Goal: Register for event/course

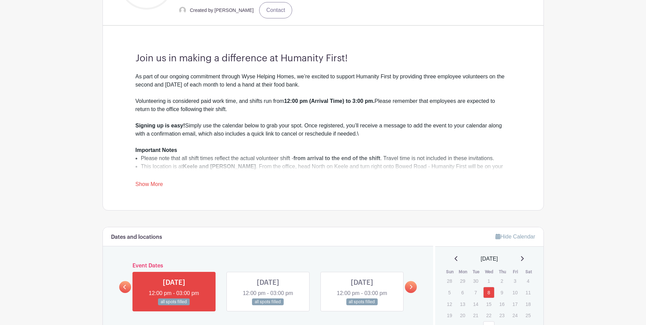
scroll to position [408, 0]
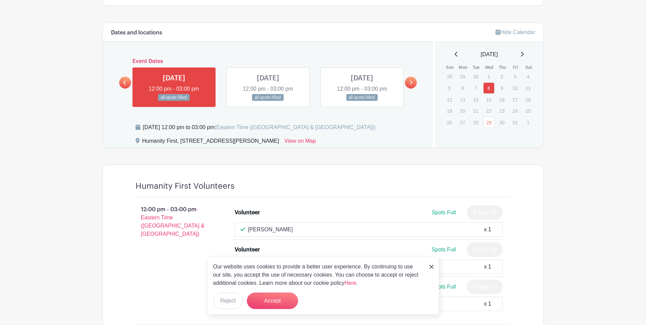
click at [409, 84] on icon at bounding box center [410, 82] width 3 height 5
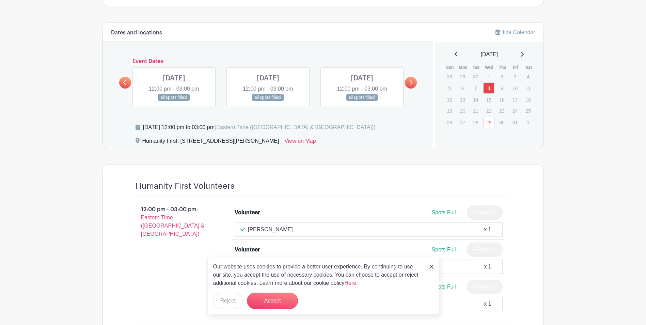
click at [409, 84] on icon at bounding box center [410, 82] width 3 height 5
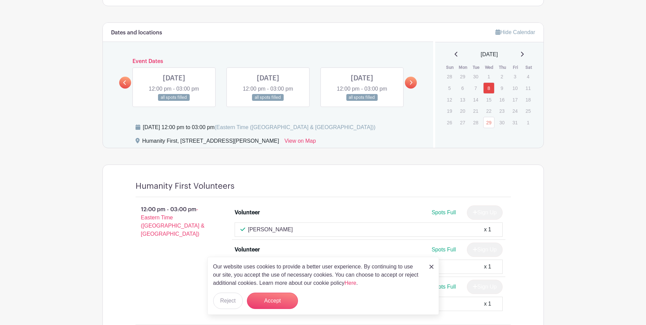
click at [408, 83] on link at bounding box center [411, 83] width 12 height 12
click at [362, 101] on link at bounding box center [362, 101] width 0 height 0
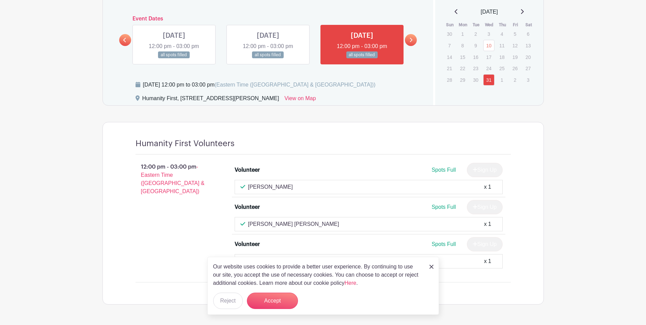
scroll to position [439, 0]
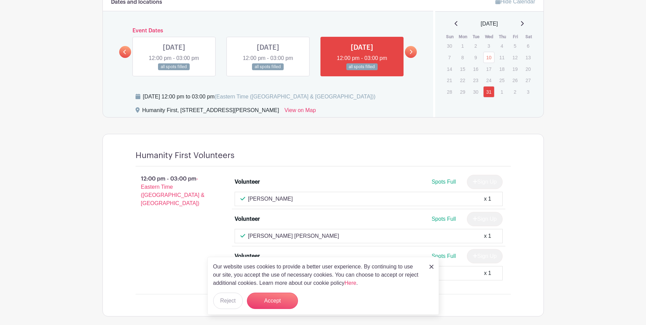
click at [268, 70] on link at bounding box center [268, 70] width 0 height 0
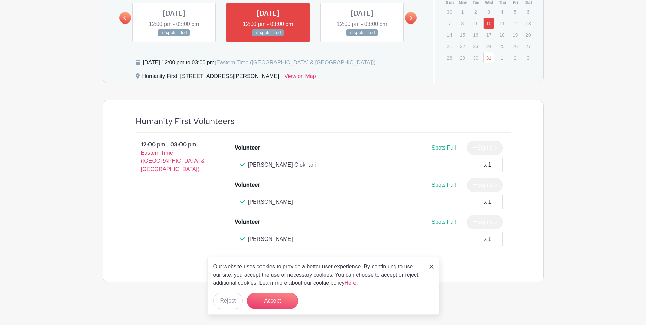
scroll to position [439, 0]
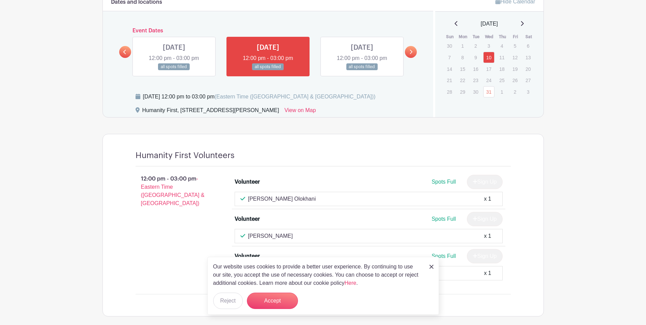
click at [174, 70] on link at bounding box center [174, 70] width 0 height 0
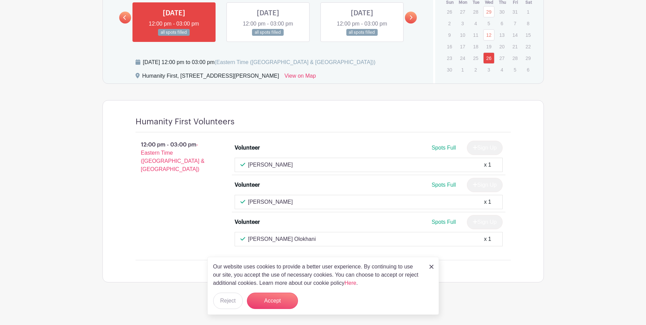
scroll to position [439, 0]
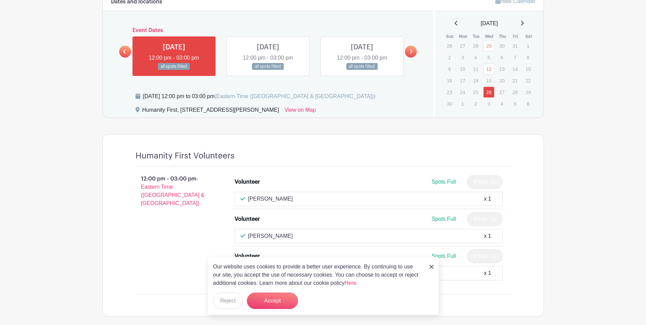
click at [127, 49] on link at bounding box center [125, 52] width 12 height 12
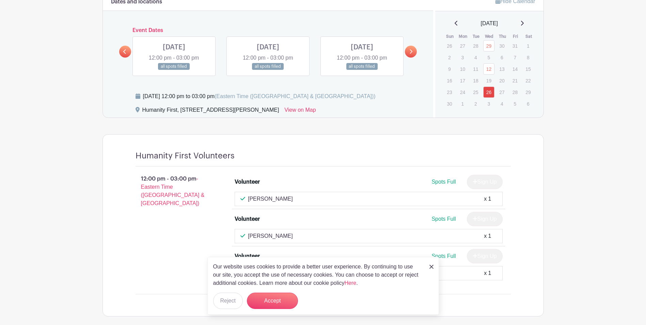
click at [362, 70] on link at bounding box center [362, 70] width 0 height 0
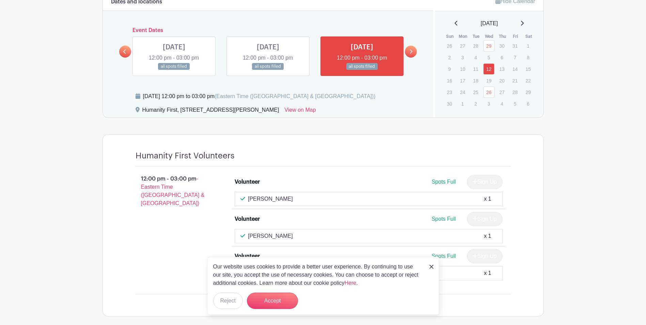
scroll to position [473, 0]
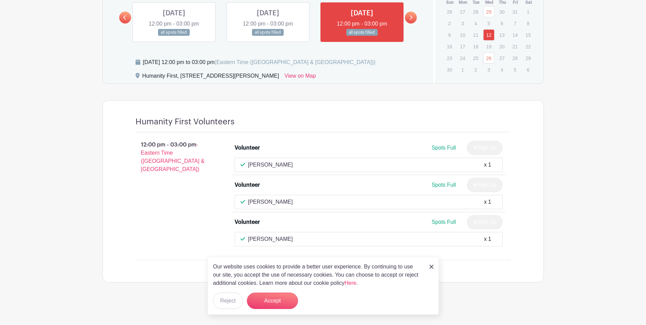
click at [268, 36] on link at bounding box center [268, 36] width 0 height 0
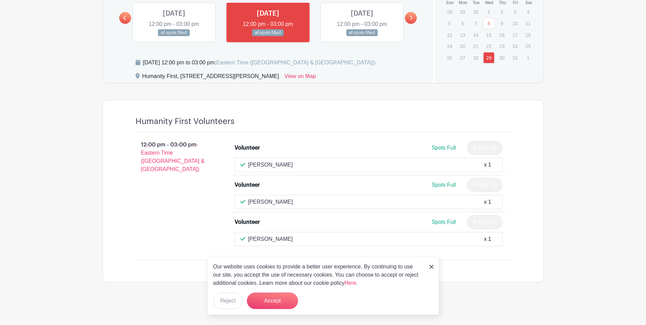
scroll to position [473, 0]
click at [174, 36] on link at bounding box center [174, 36] width 0 height 0
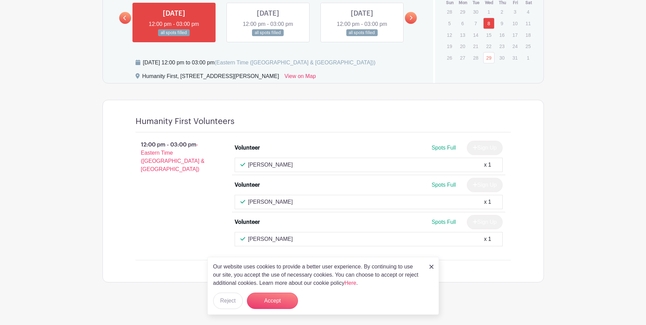
click at [124, 18] on icon at bounding box center [124, 18] width 3 height 4
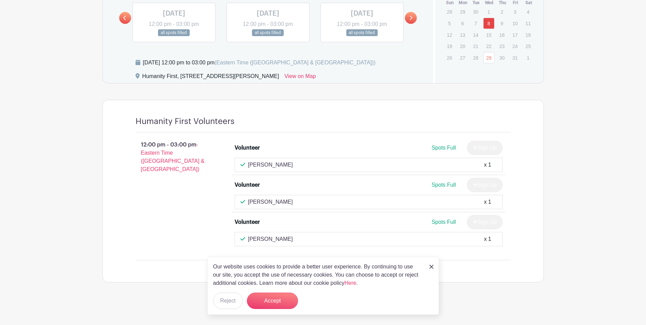
click at [362, 36] on link at bounding box center [362, 36] width 0 height 0
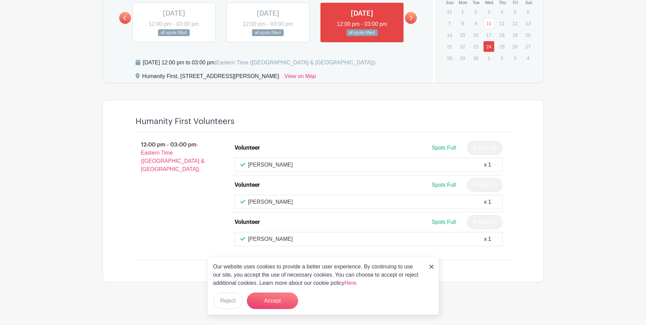
click at [411, 21] on link at bounding box center [411, 18] width 12 height 12
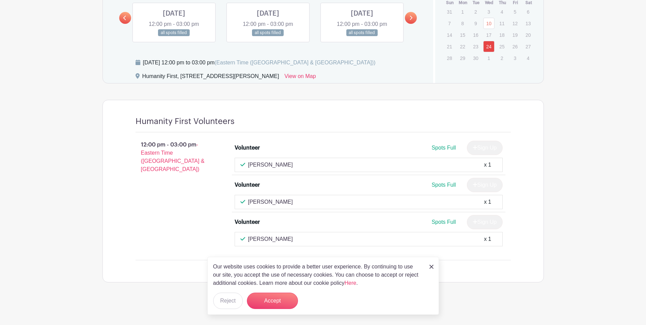
click at [174, 36] on link at bounding box center [174, 36] width 0 height 0
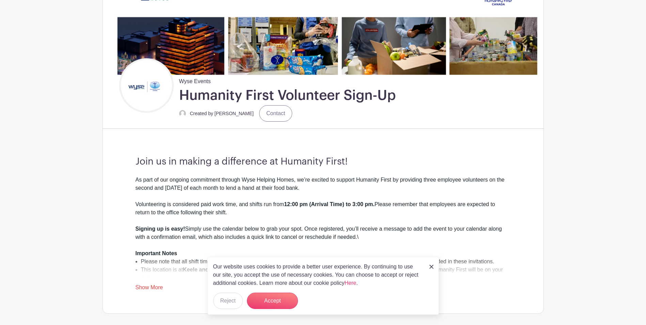
scroll to position [99, 0]
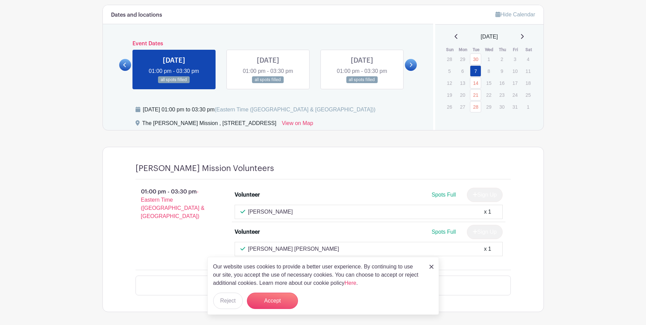
scroll to position [394, 0]
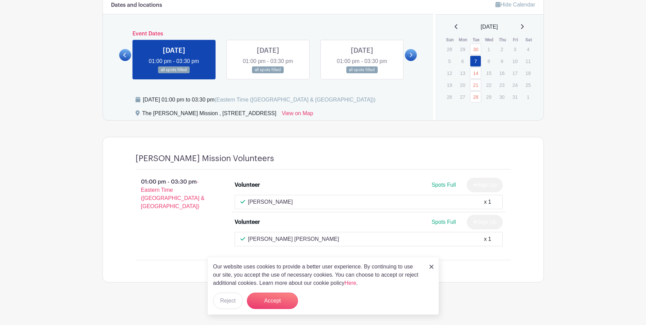
click at [432, 264] on img at bounding box center [431, 266] width 4 height 4
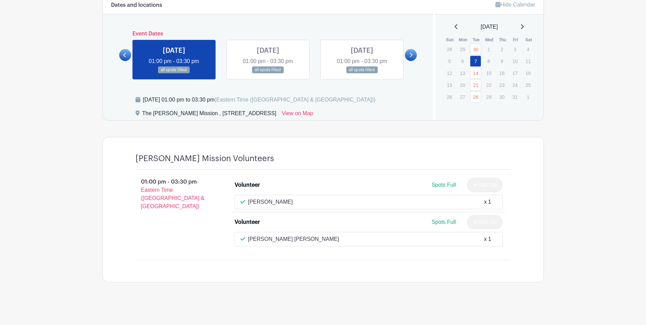
click at [268, 74] on link at bounding box center [268, 74] width 0 height 0
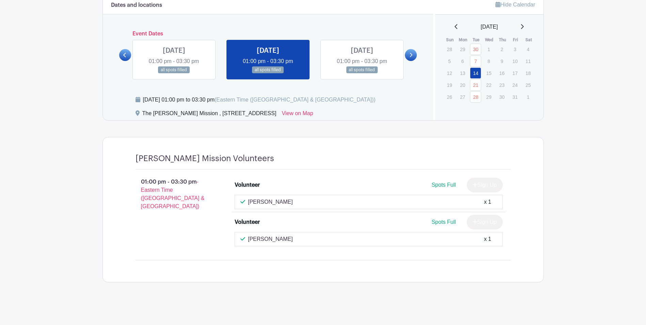
click at [362, 74] on link at bounding box center [362, 74] width 0 height 0
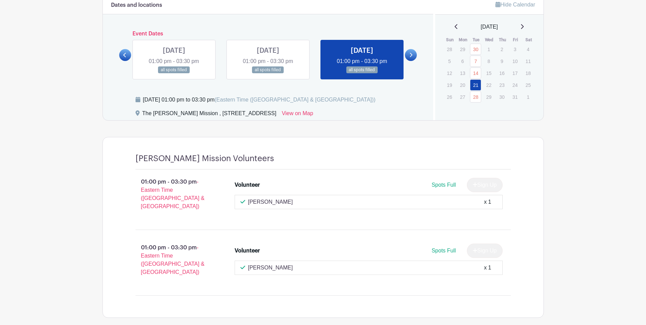
click at [408, 57] on link at bounding box center [411, 55] width 12 height 12
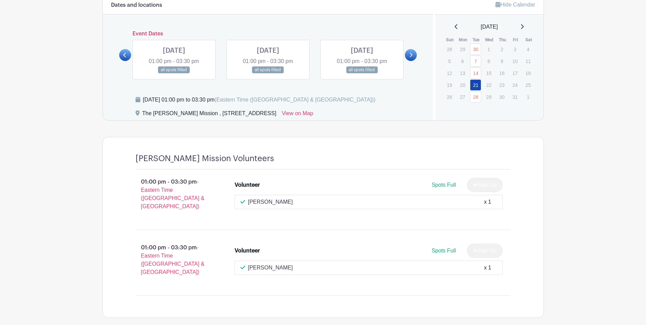
click at [174, 74] on link at bounding box center [174, 74] width 0 height 0
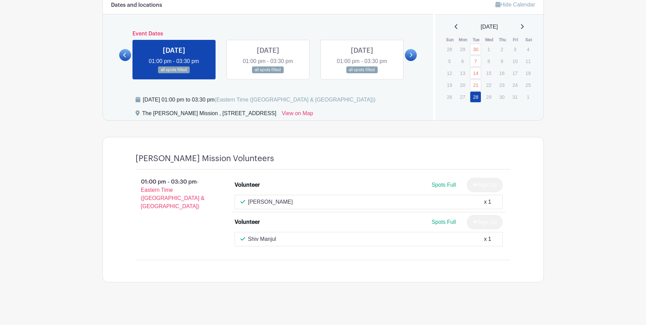
click at [268, 74] on link at bounding box center [268, 74] width 0 height 0
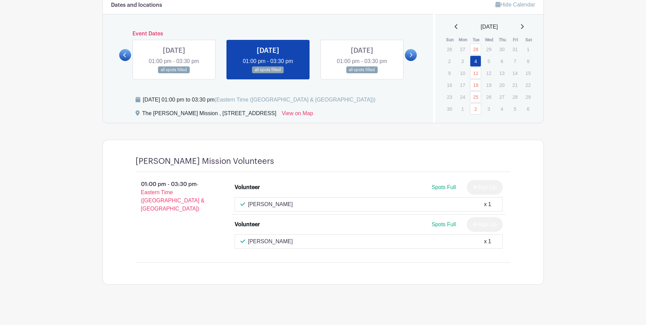
click at [123, 58] on link at bounding box center [125, 55] width 12 height 12
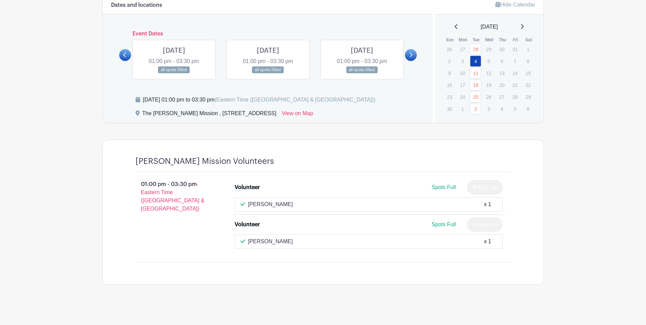
click at [174, 74] on link at bounding box center [174, 74] width 0 height 0
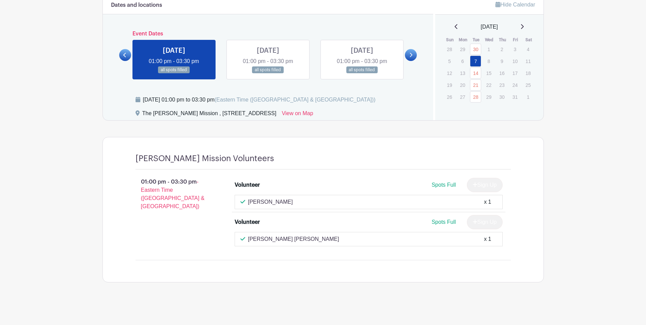
click at [268, 74] on link at bounding box center [268, 74] width 0 height 0
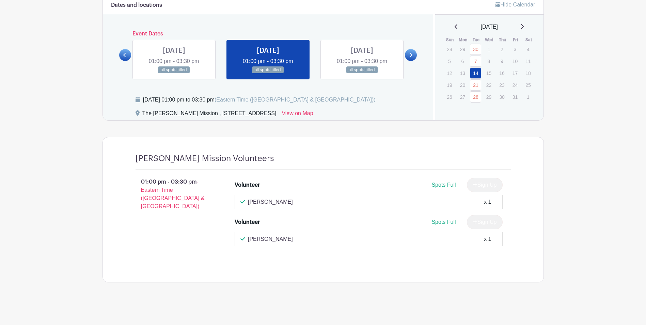
click at [362, 74] on link at bounding box center [362, 74] width 0 height 0
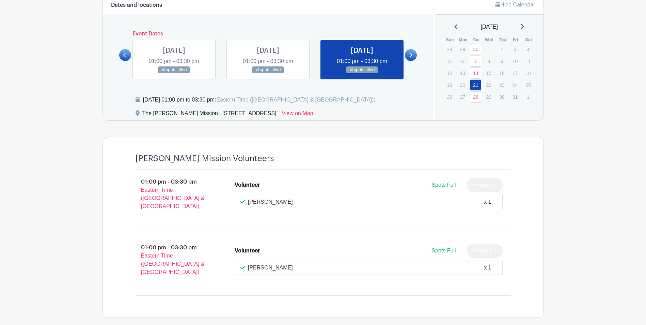
click at [416, 53] on link at bounding box center [411, 55] width 12 height 12
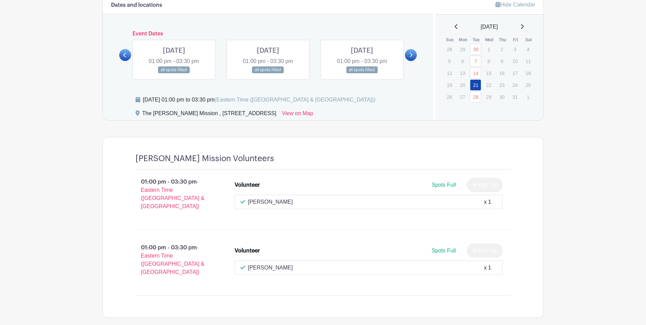
click at [174, 74] on link at bounding box center [174, 74] width 0 height 0
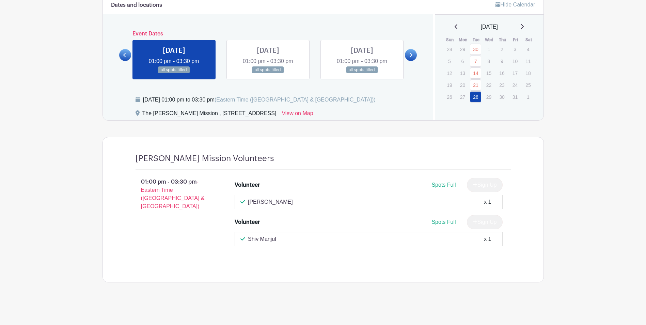
click at [125, 56] on icon at bounding box center [124, 54] width 3 height 5
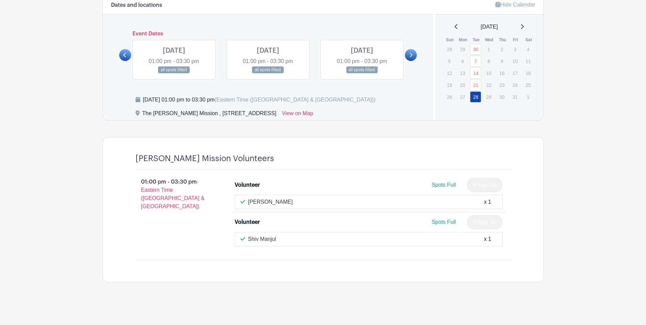
click at [362, 74] on link at bounding box center [362, 74] width 0 height 0
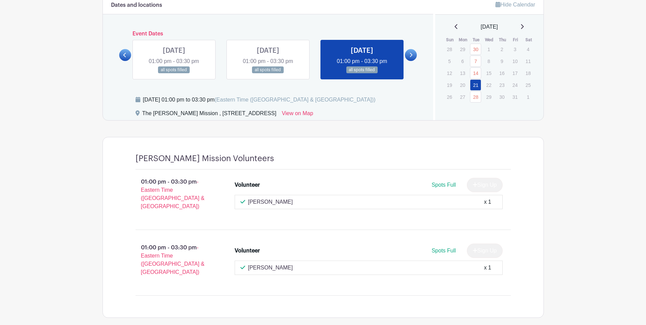
click at [413, 55] on link at bounding box center [411, 55] width 12 height 12
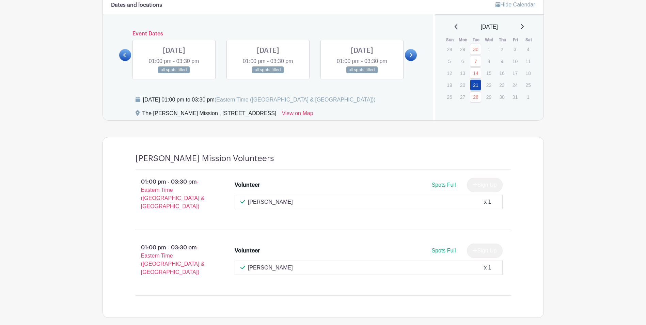
click at [174, 74] on link at bounding box center [174, 74] width 0 height 0
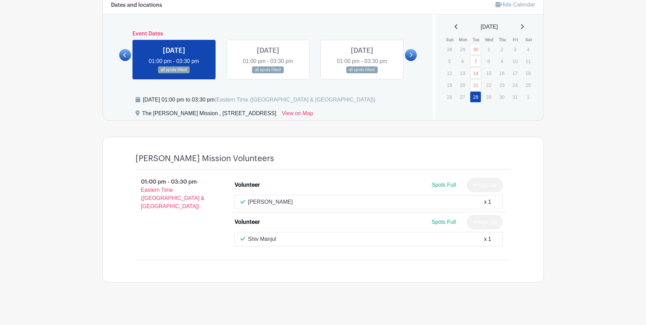
click at [268, 74] on link at bounding box center [268, 74] width 0 height 0
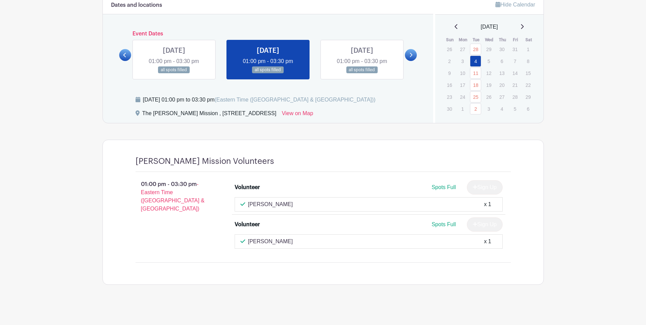
click at [362, 74] on link at bounding box center [362, 74] width 0 height 0
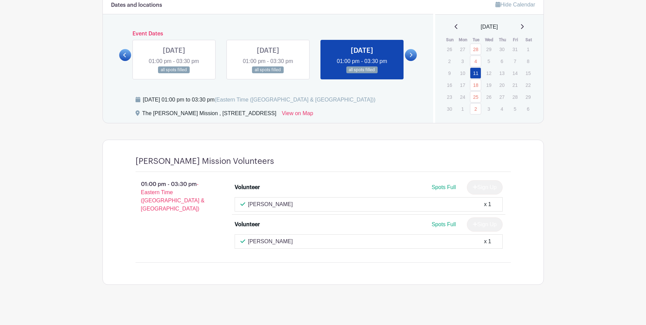
click at [407, 55] on link at bounding box center [411, 55] width 12 height 12
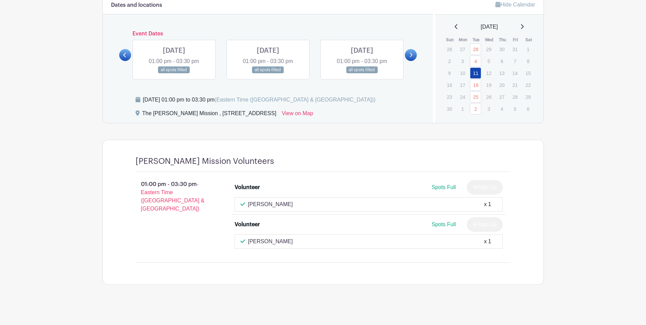
click at [174, 74] on link at bounding box center [174, 74] width 0 height 0
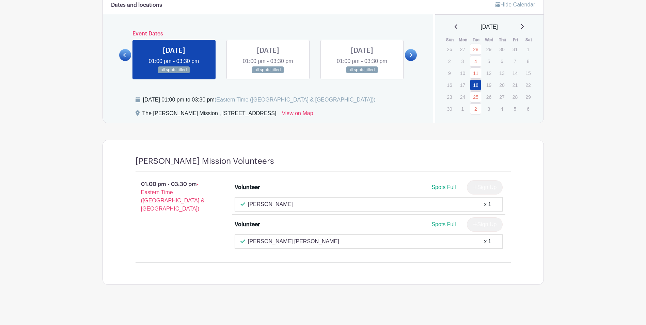
click at [268, 74] on link at bounding box center [268, 74] width 0 height 0
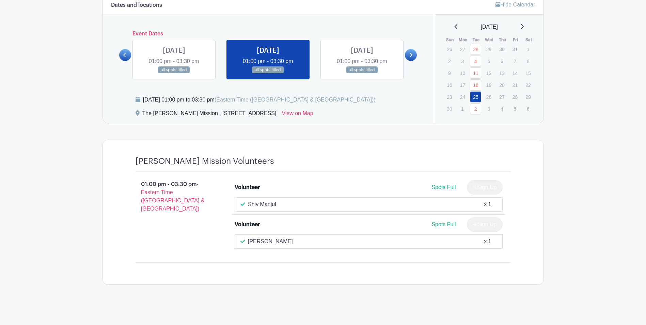
click at [362, 74] on link at bounding box center [362, 74] width 0 height 0
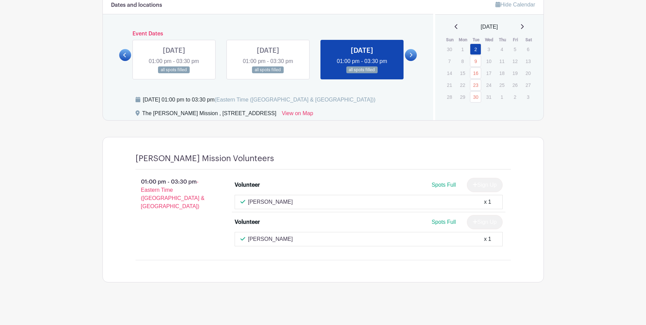
click at [414, 58] on link at bounding box center [411, 55] width 12 height 12
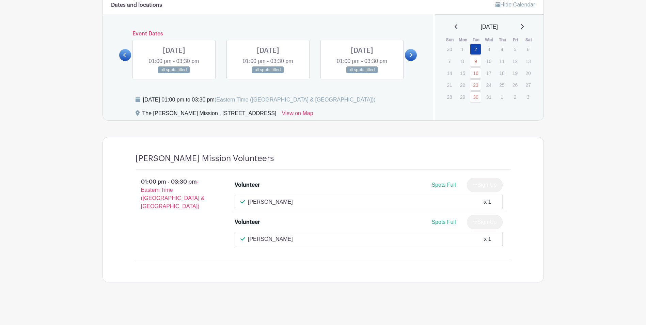
click at [174, 74] on link at bounding box center [174, 74] width 0 height 0
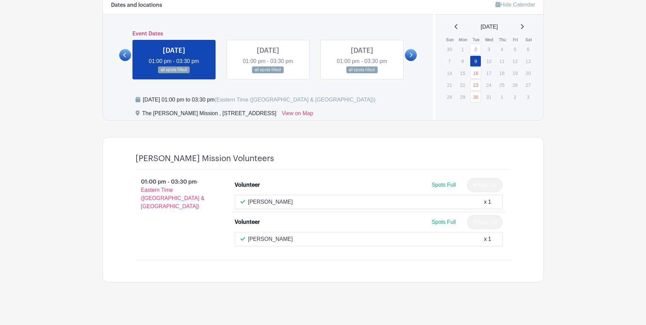
click at [268, 74] on link at bounding box center [268, 74] width 0 height 0
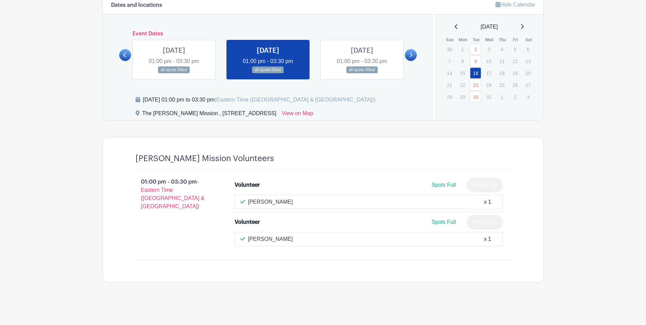
click at [362, 74] on link at bounding box center [362, 74] width 0 height 0
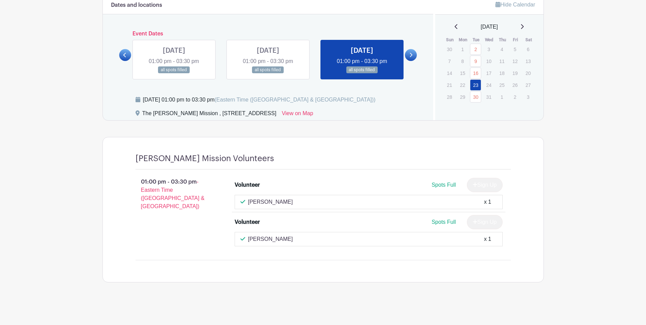
click at [409, 55] on icon at bounding box center [410, 54] width 3 height 5
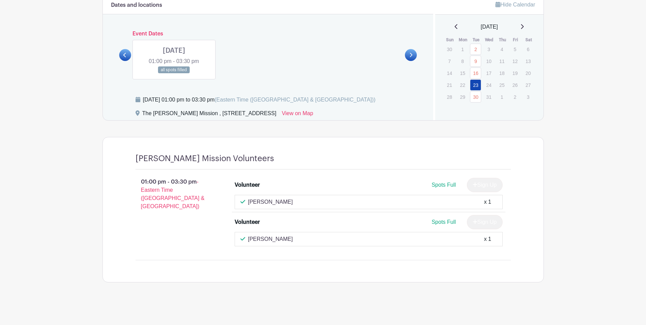
click at [174, 74] on link at bounding box center [174, 74] width 0 height 0
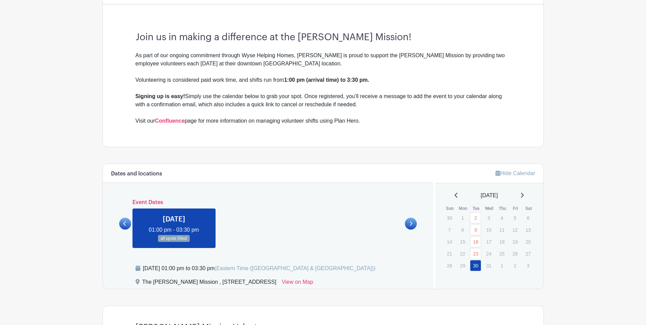
scroll to position [224, 0]
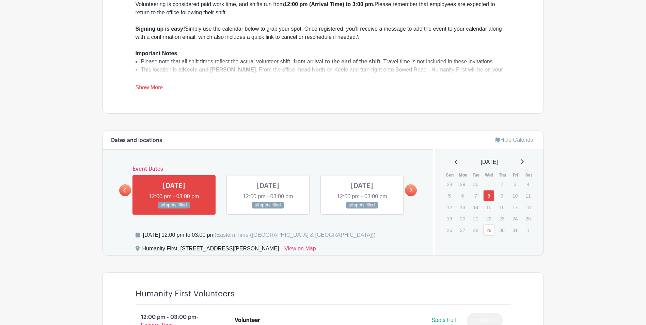
scroll to position [408, 0]
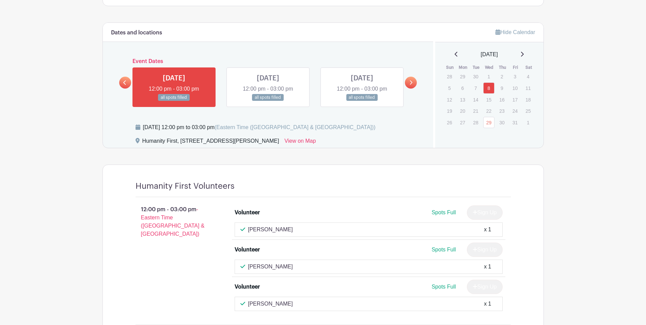
click at [268, 101] on link at bounding box center [268, 101] width 0 height 0
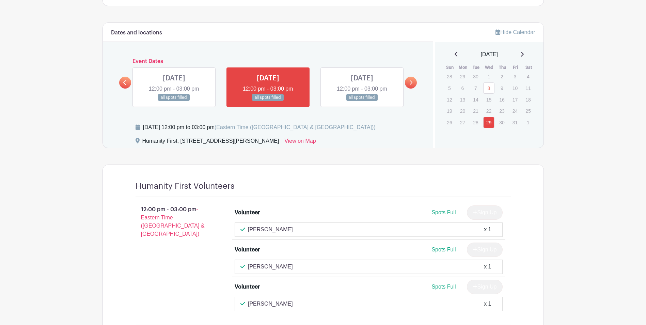
click at [362, 101] on link at bounding box center [362, 101] width 0 height 0
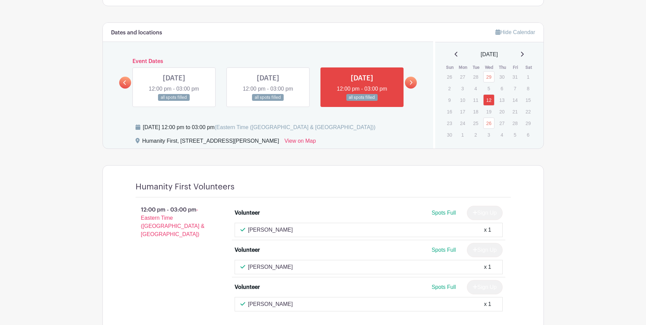
click at [412, 82] on icon at bounding box center [411, 82] width 3 height 4
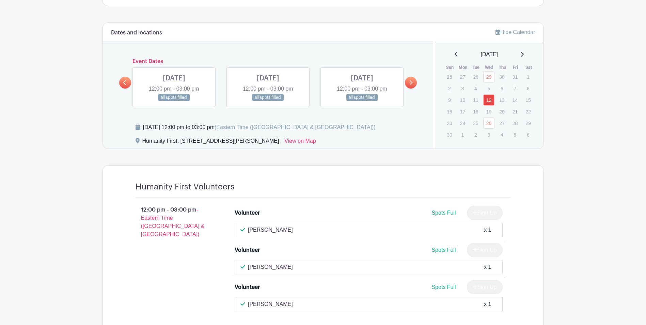
click at [174, 101] on link at bounding box center [174, 101] width 0 height 0
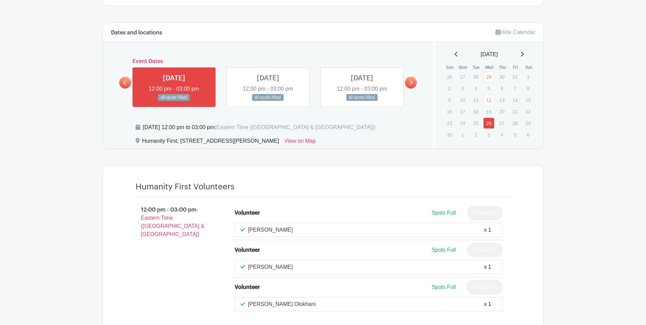
click at [268, 101] on link at bounding box center [268, 101] width 0 height 0
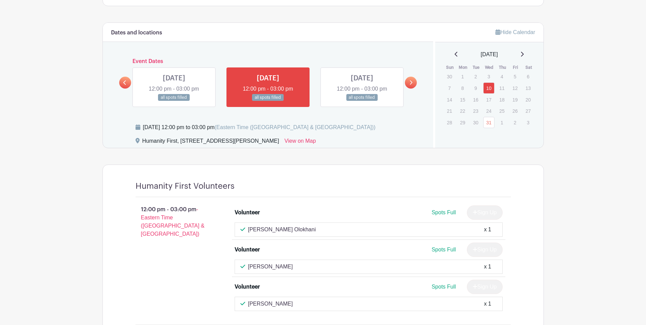
click at [174, 101] on link at bounding box center [174, 101] width 0 height 0
